Goal: Information Seeking & Learning: Learn about a topic

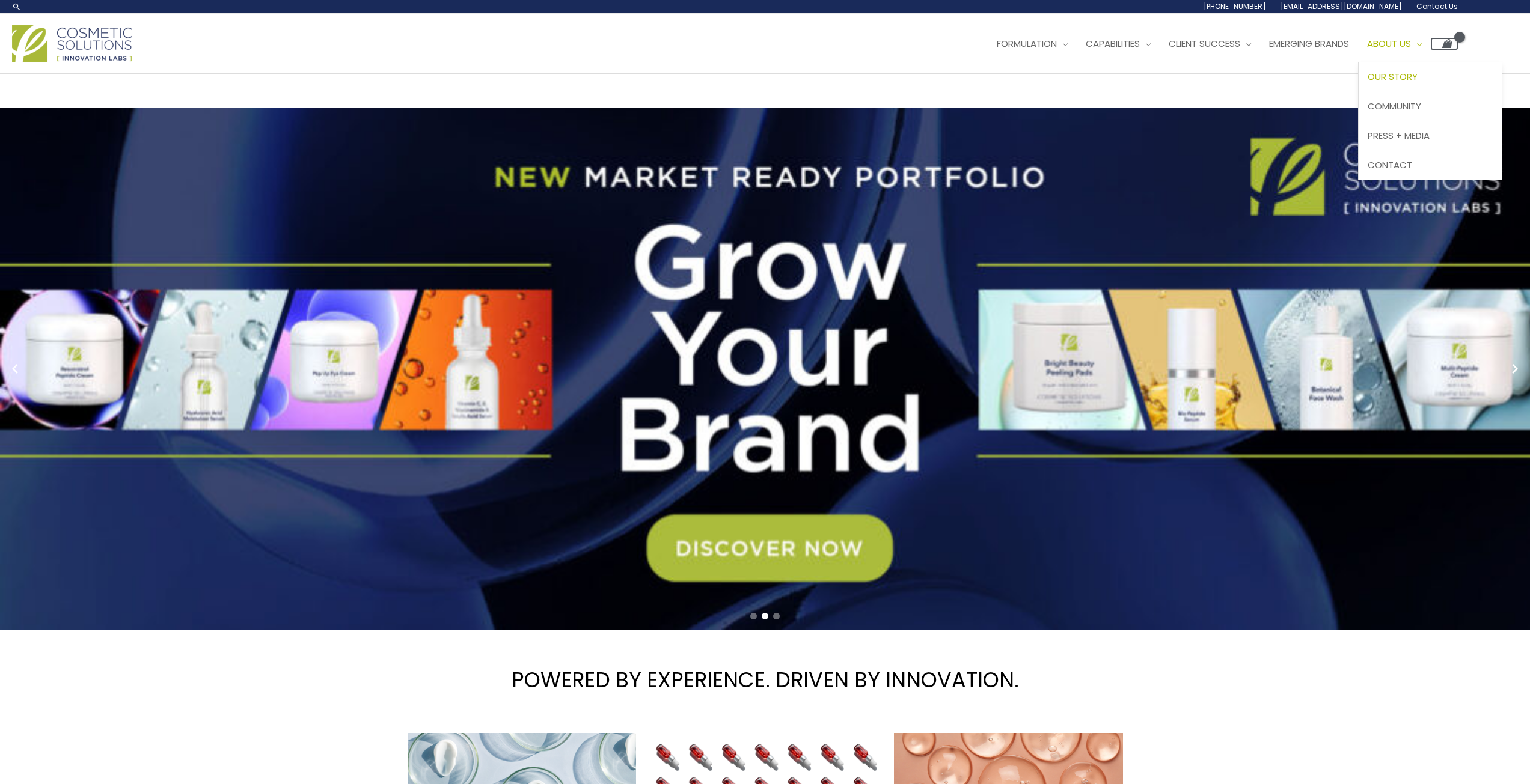
click at [1417, 71] on span "Our Story" at bounding box center [1393, 76] width 50 height 12
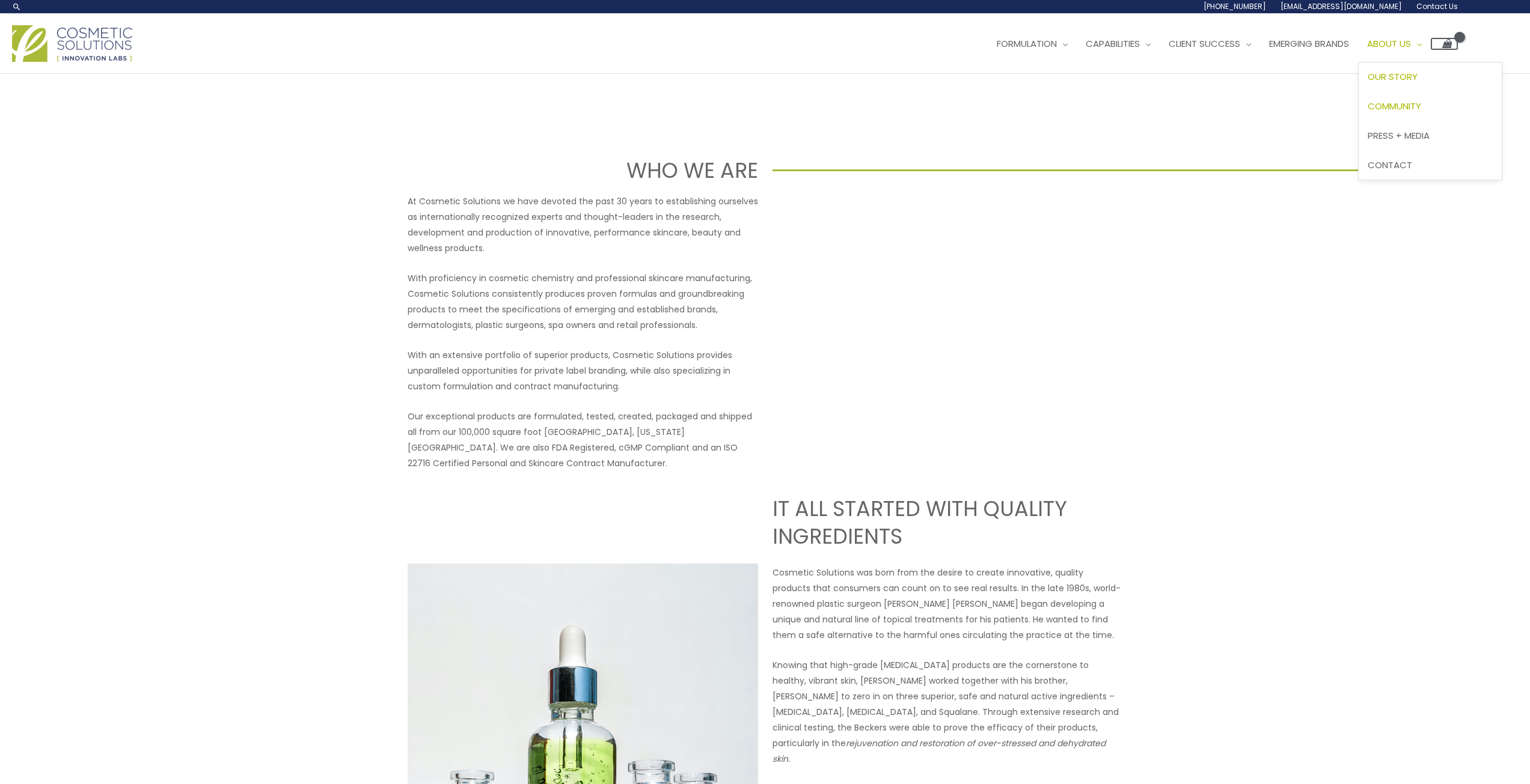
click at [1421, 108] on span "Community" at bounding box center [1394, 106] width 53 height 12
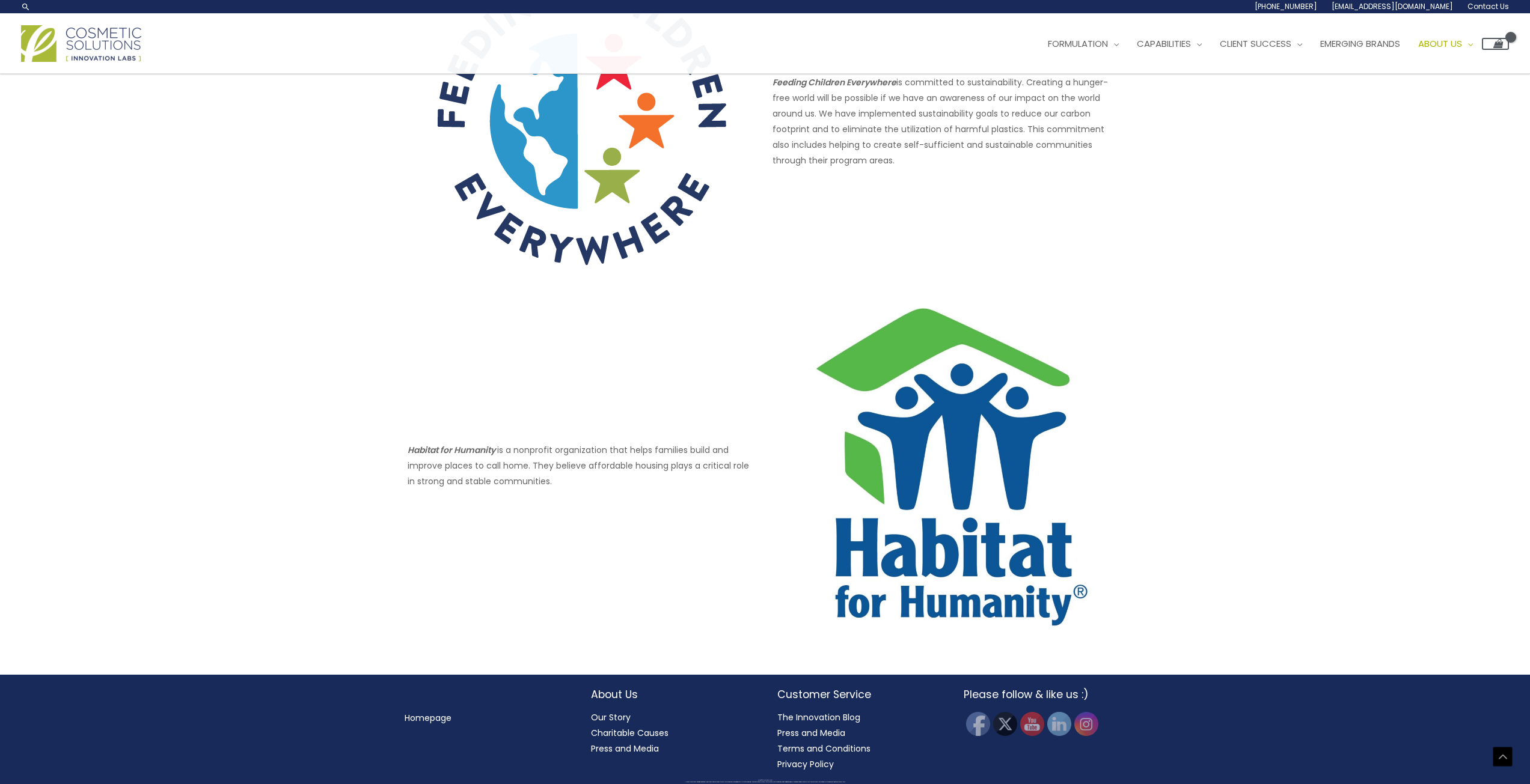
scroll to position [40, 0]
